Goal: Check status: Check status

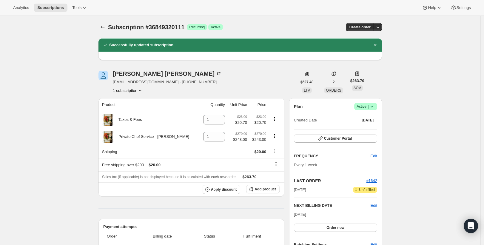
scroll to position [96, 0]
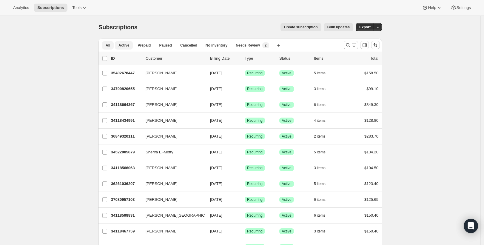
click at [128, 49] on button "Active" at bounding box center [124, 45] width 18 height 8
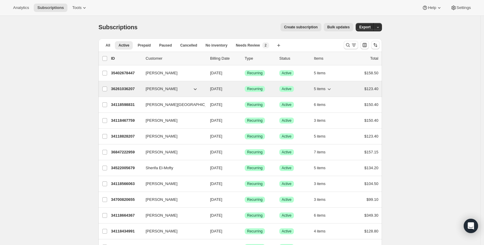
click at [117, 89] on p "36261036207" at bounding box center [126, 89] width 30 height 6
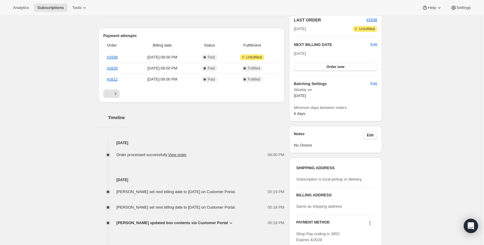
scroll to position [171, 0]
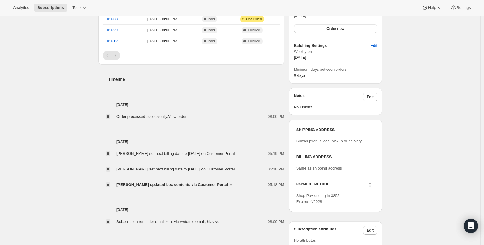
click at [232, 186] on icon at bounding box center [231, 184] width 2 height 1
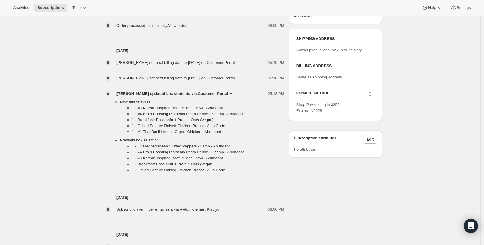
scroll to position [253, 0]
